Goal: Obtain resource: Download file/media

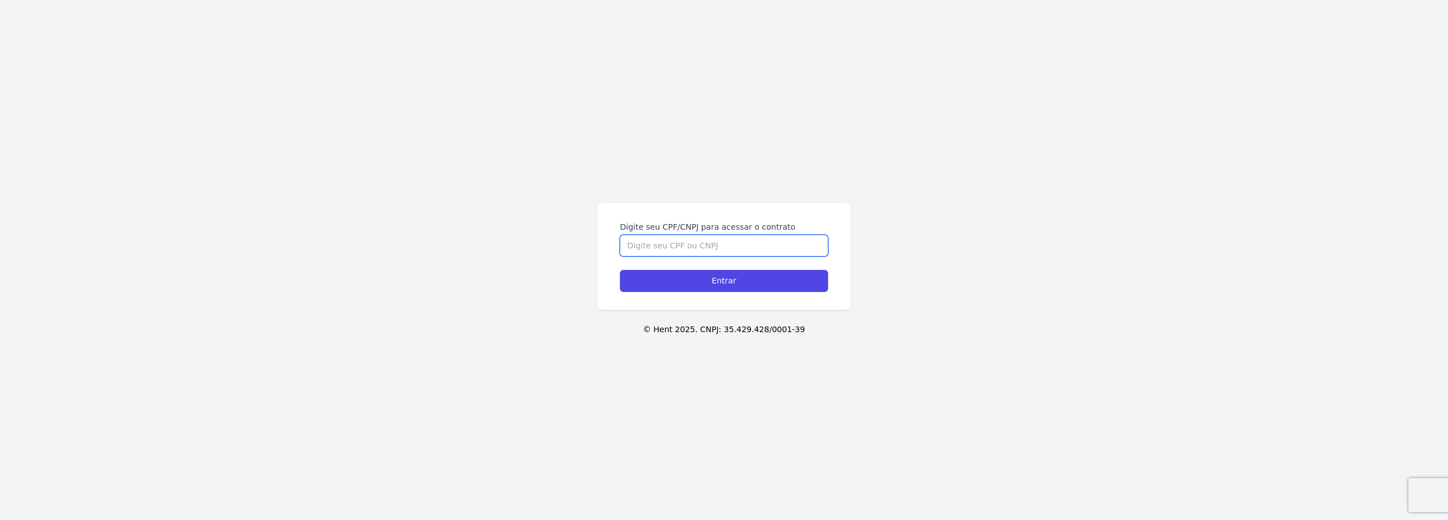
click at [682, 243] on input "Digite seu CPF/CNPJ para acessar o contrato" at bounding box center [724, 245] width 208 height 21
type input "16134382736"
click at [620, 270] on input "Entrar" at bounding box center [724, 281] width 208 height 22
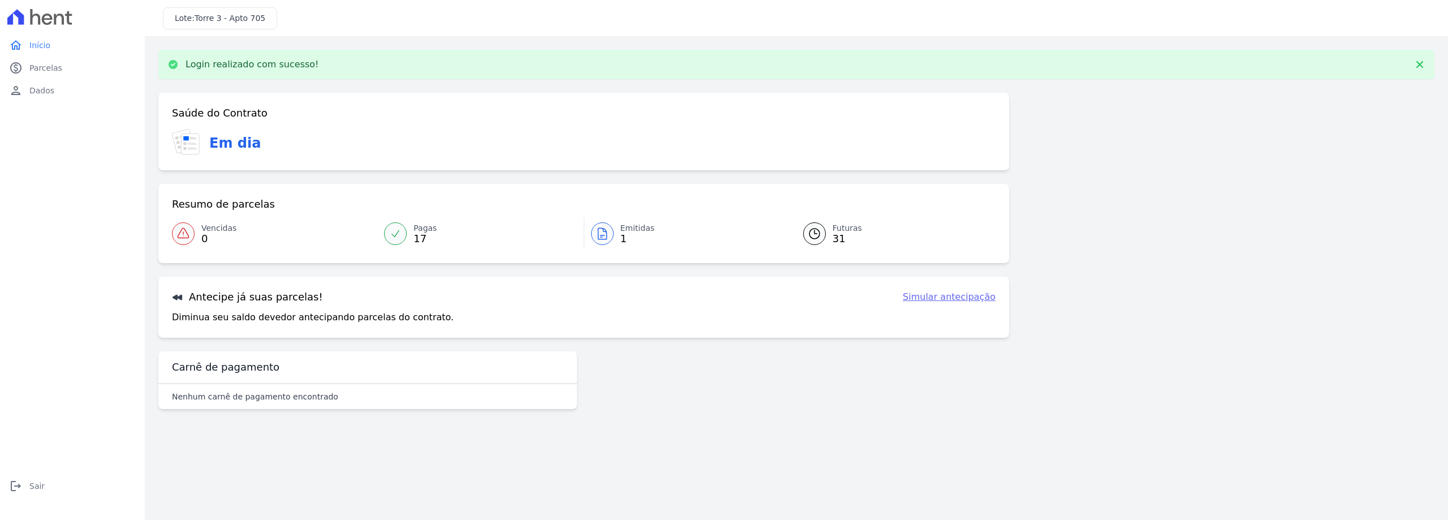
click at [609, 232] on div at bounding box center [602, 233] width 23 height 23
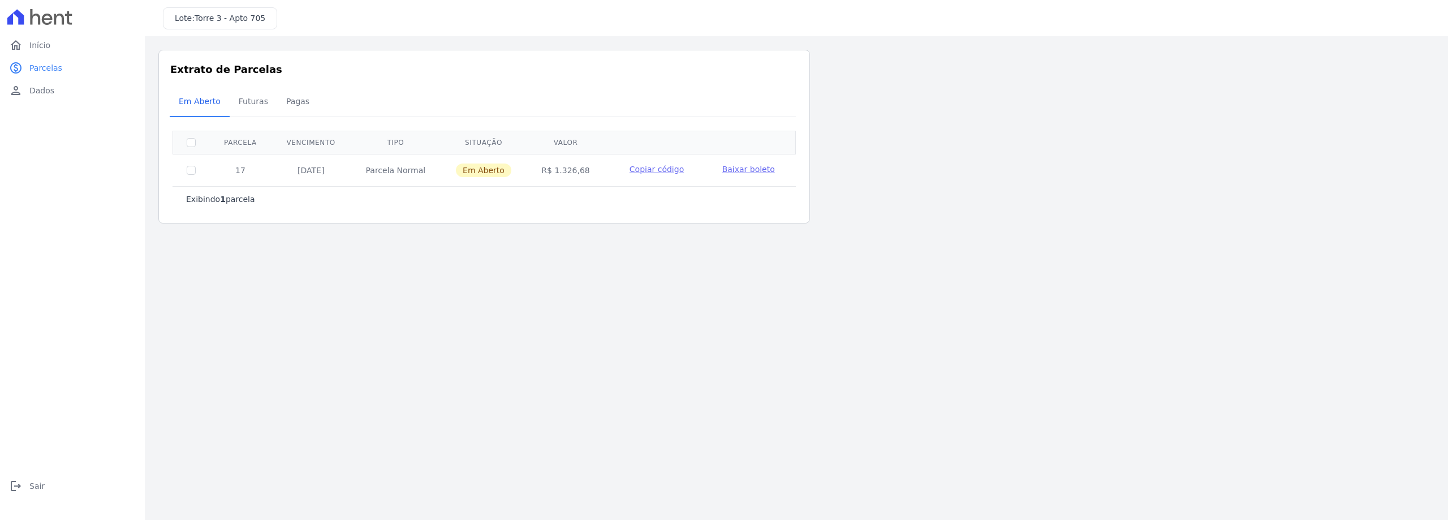
click at [734, 165] on span "Baixar boleto" at bounding box center [748, 169] width 53 height 9
